Goal: Information Seeking & Learning: Learn about a topic

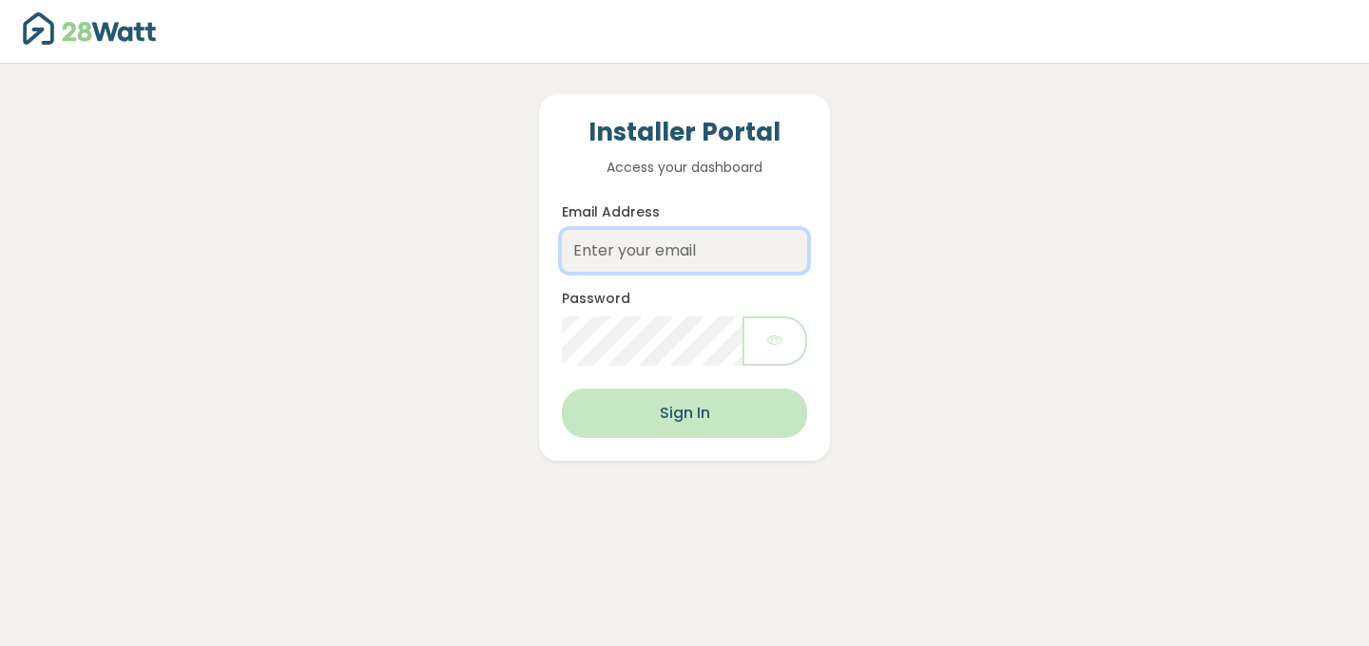
type input "[EMAIL_ADDRESS][DOMAIN_NAME]"
click at [656, 424] on button "Sign In" at bounding box center [684, 413] width 245 height 49
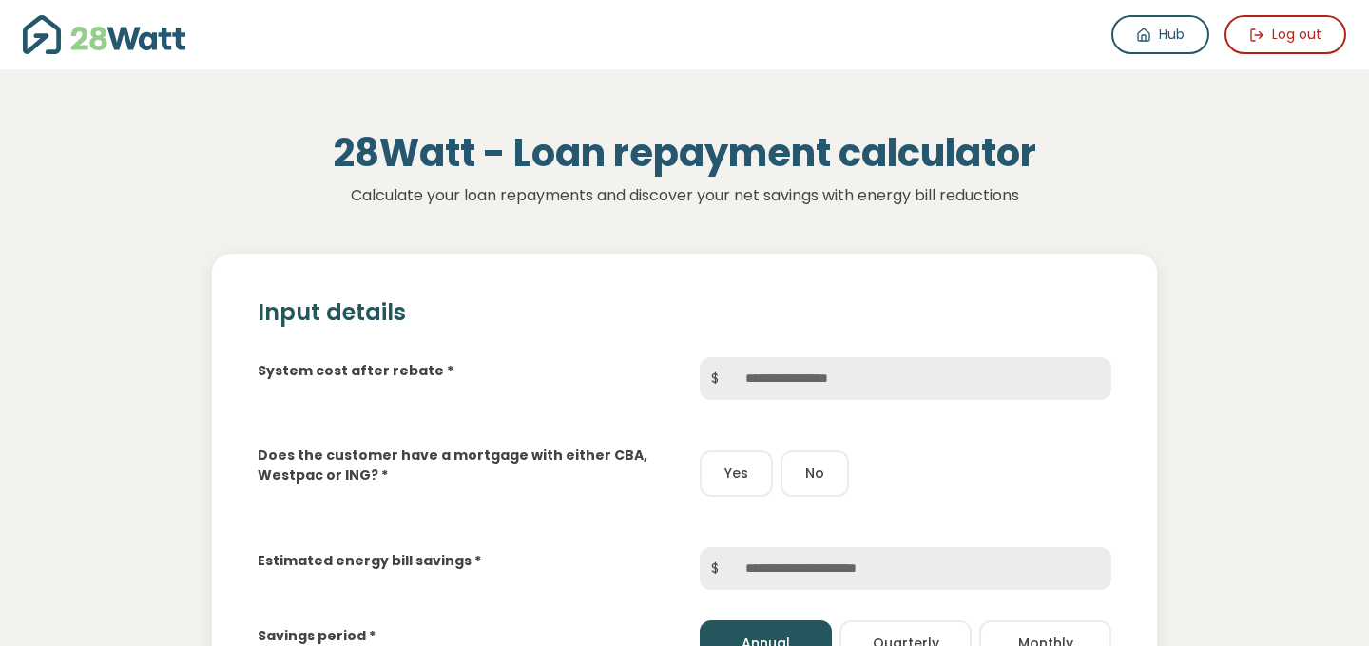
click at [73, 39] on img at bounding box center [104, 34] width 163 height 39
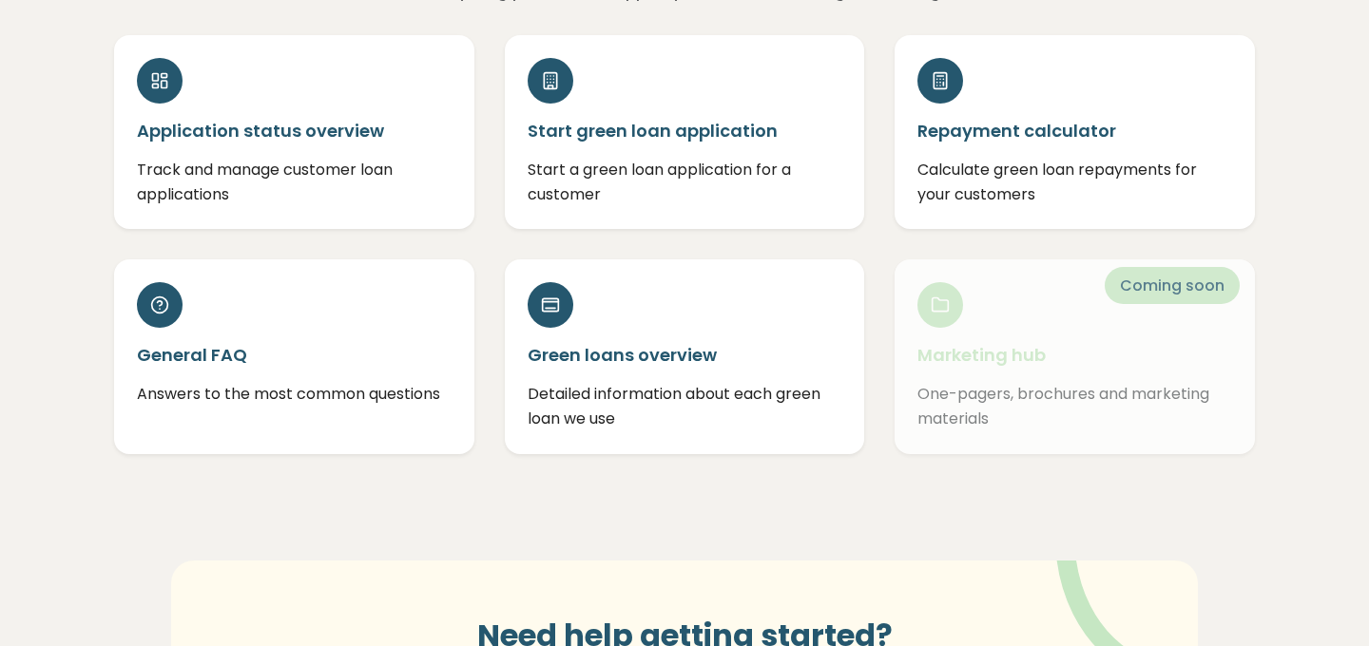
scroll to position [183, 0]
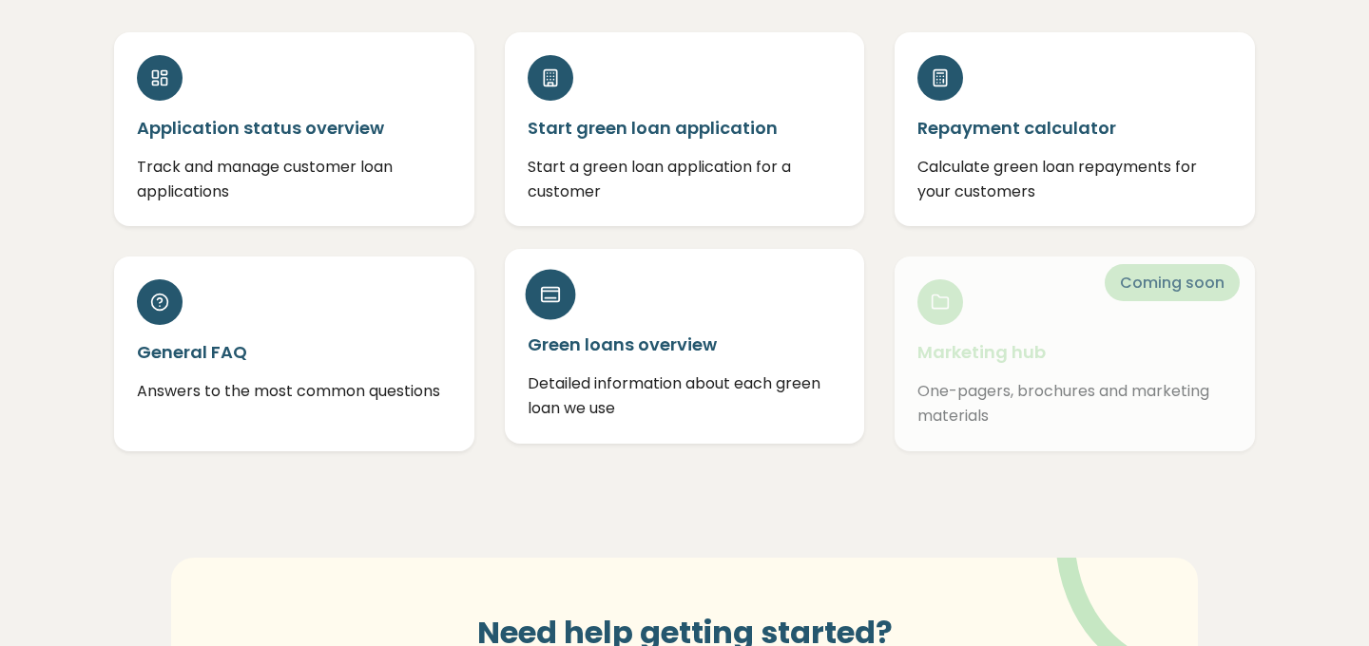
click at [668, 319] on div "Green loans overview Detailed information about each green loan we use" at bounding box center [685, 346] width 360 height 194
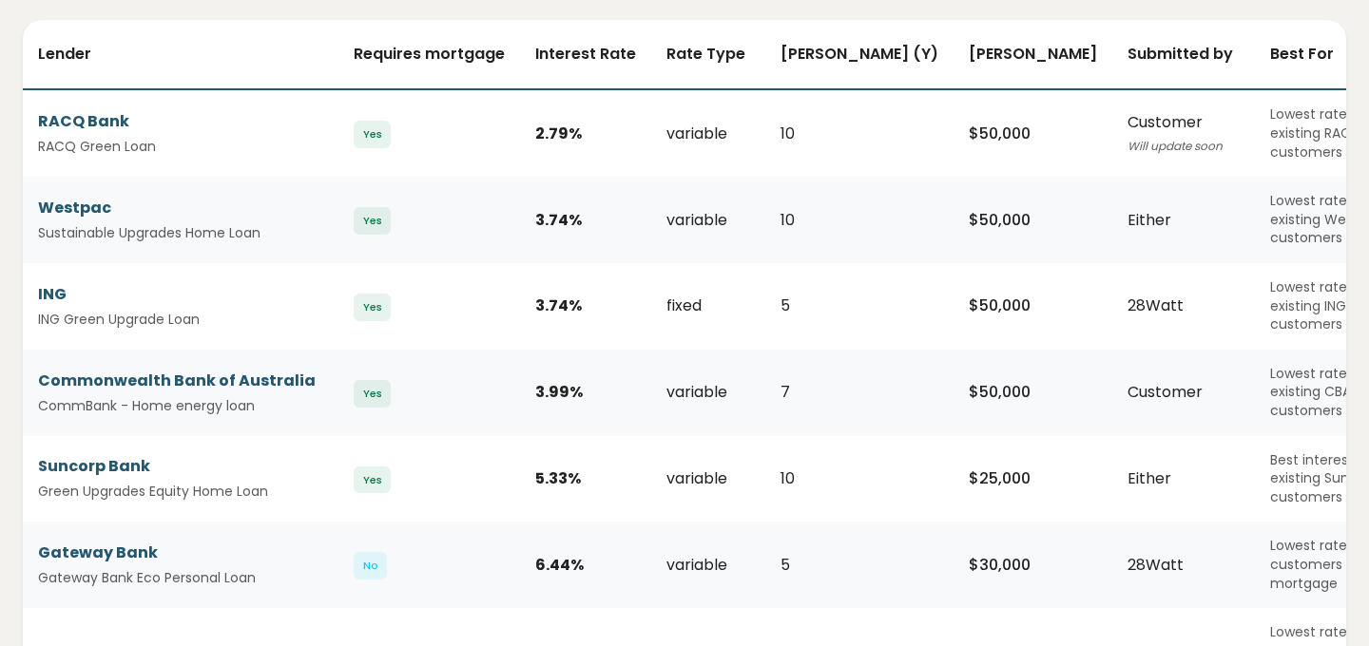
scroll to position [280, 0]
